Goal: Task Accomplishment & Management: Manage account settings

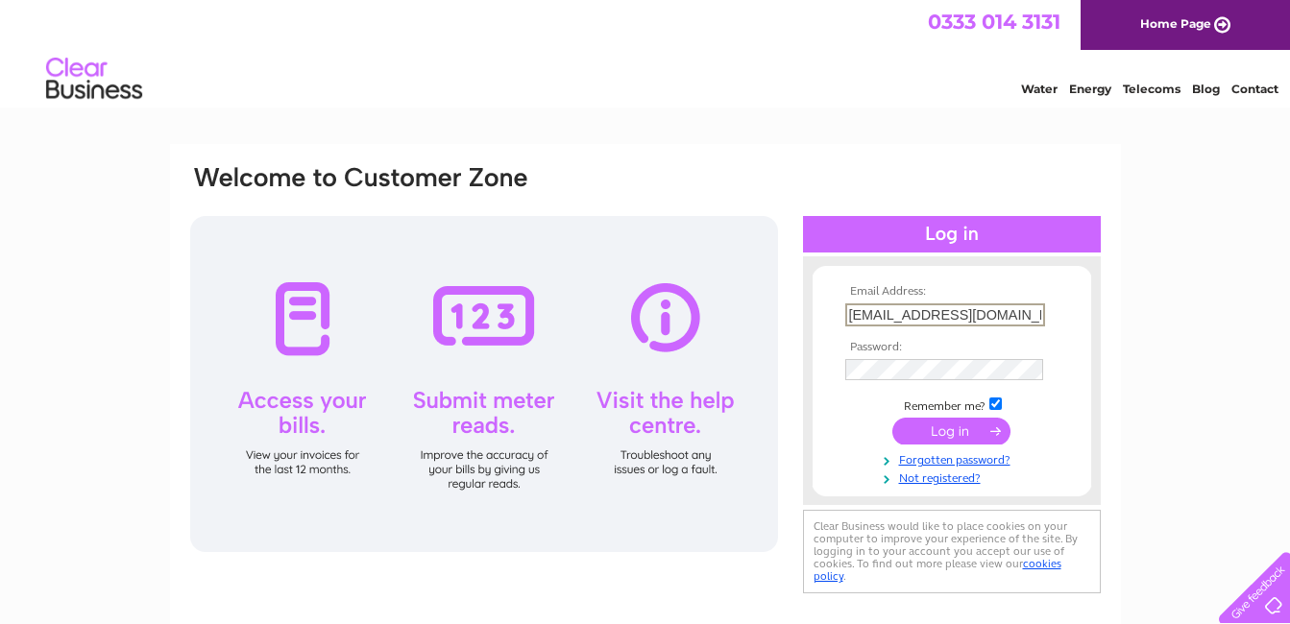
click at [952, 432] on input "submit" at bounding box center [951, 431] width 118 height 27
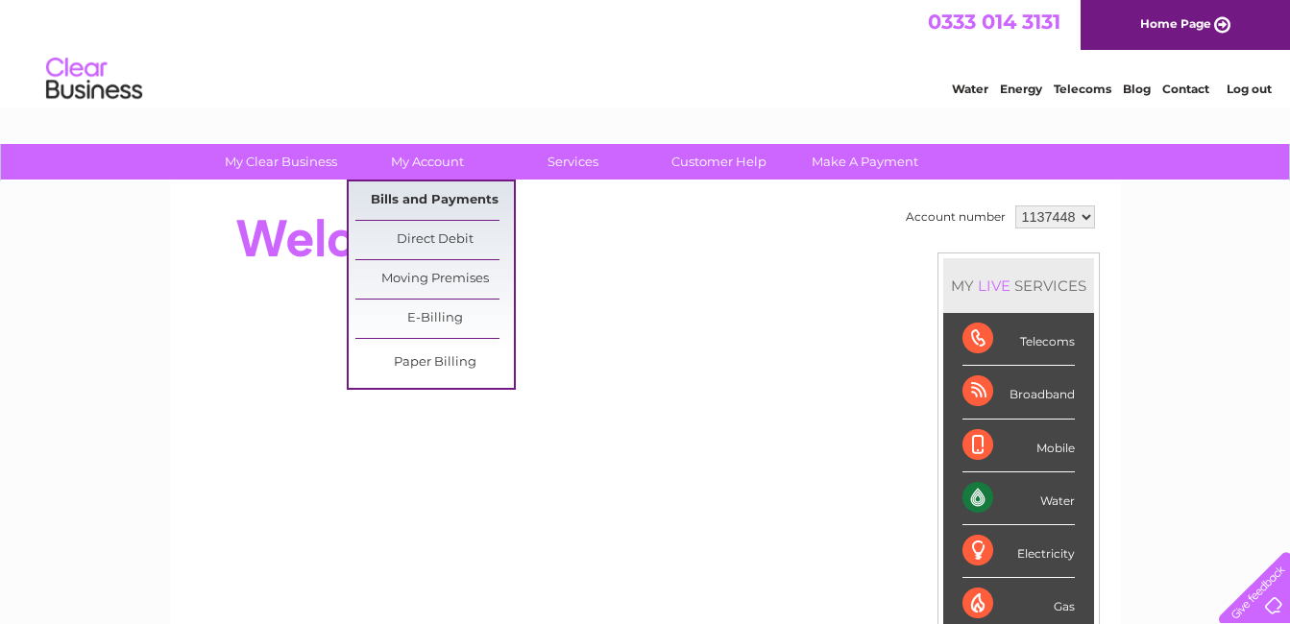
click at [420, 207] on link "Bills and Payments" at bounding box center [434, 201] width 158 height 38
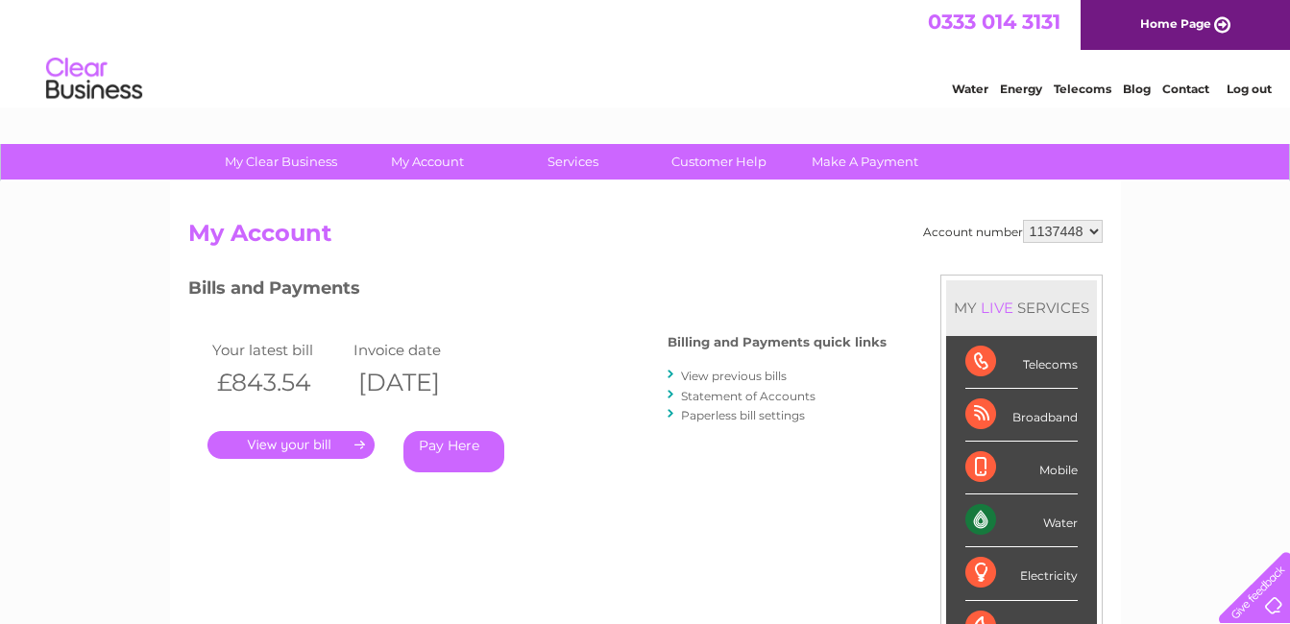
click at [312, 440] on link "." at bounding box center [290, 445] width 167 height 28
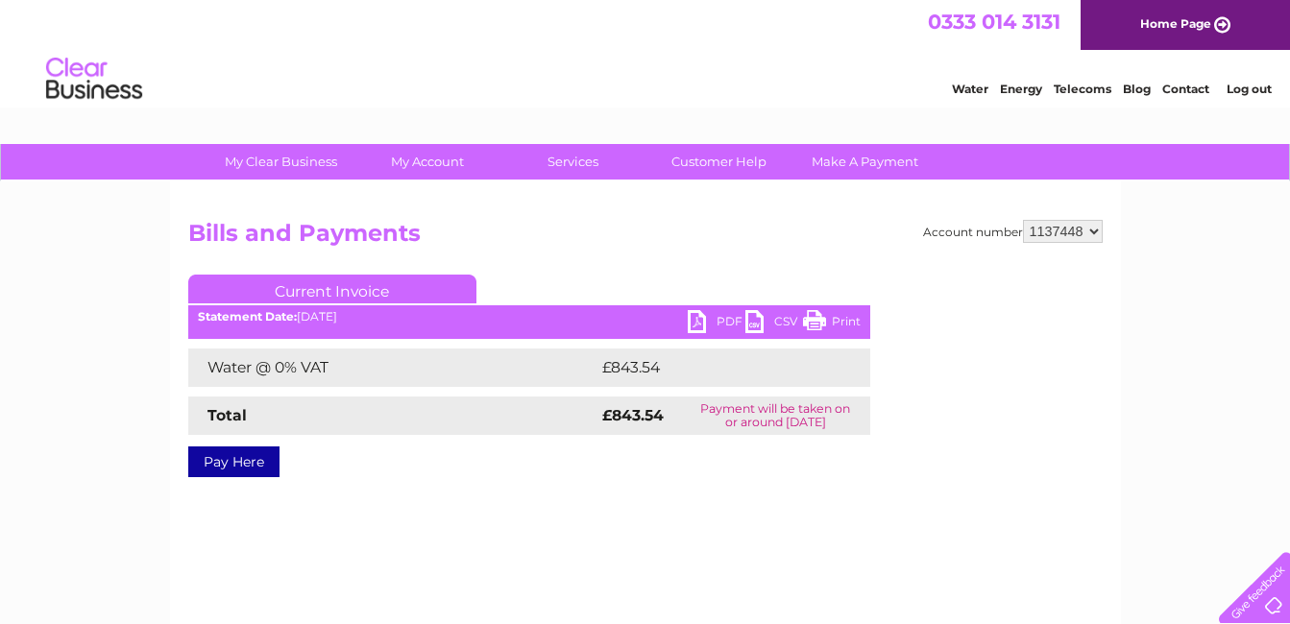
click at [703, 319] on link "PDF" at bounding box center [717, 324] width 58 height 28
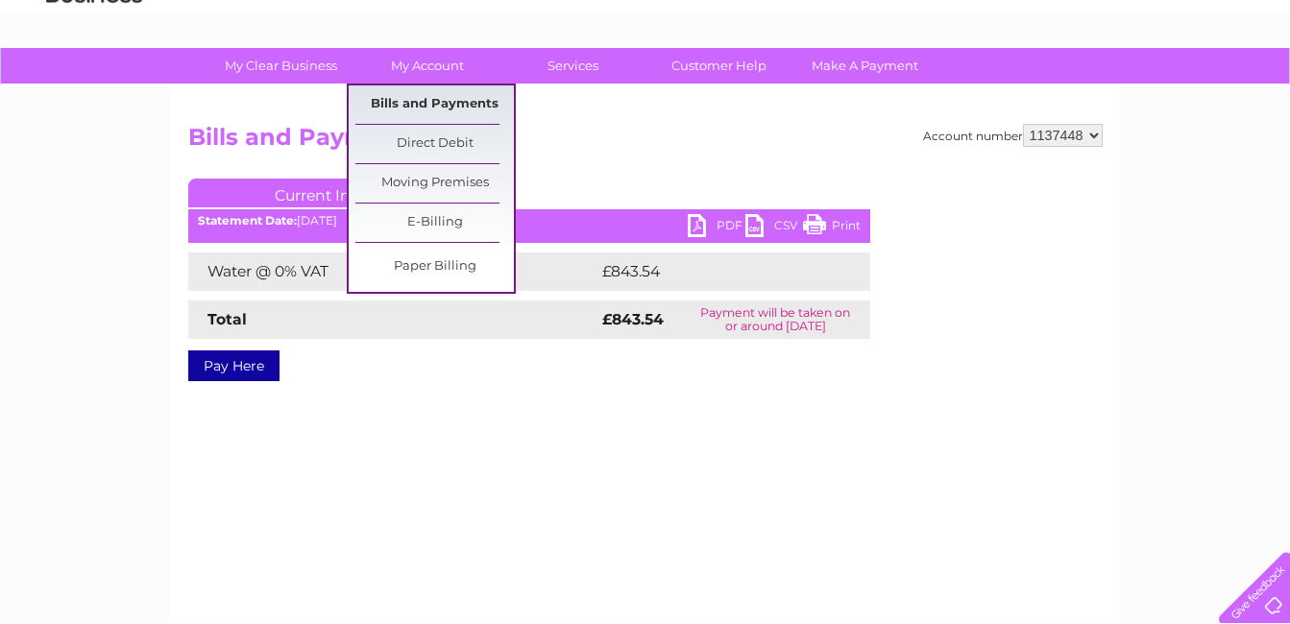
click at [434, 115] on link "Bills and Payments" at bounding box center [434, 104] width 158 height 38
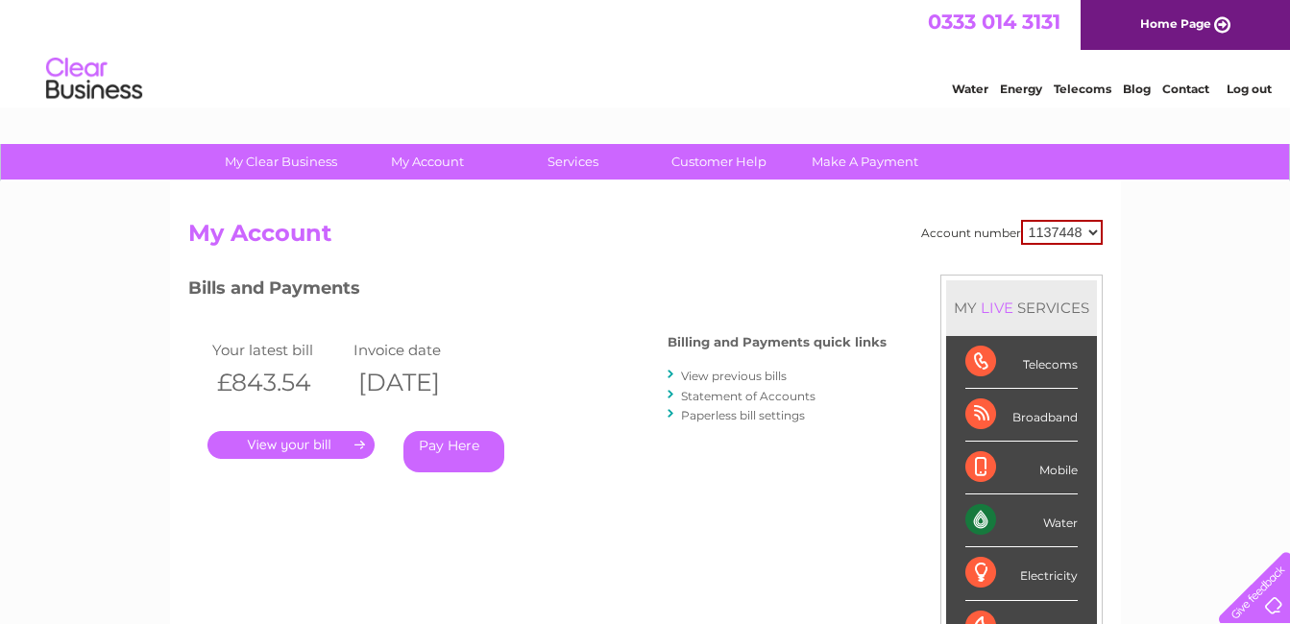
click at [733, 391] on link "Statement of Accounts" at bounding box center [748, 396] width 134 height 14
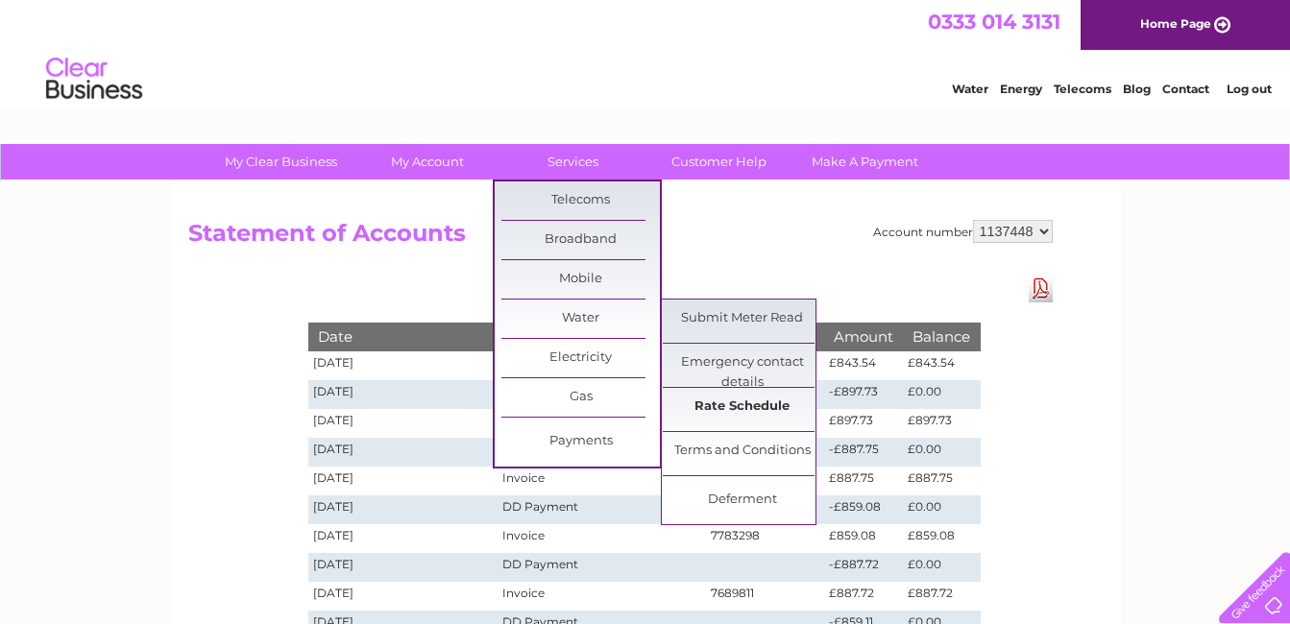
click at [777, 413] on link "Rate Schedule" at bounding box center [742, 407] width 158 height 38
